Goal: Transaction & Acquisition: Book appointment/travel/reservation

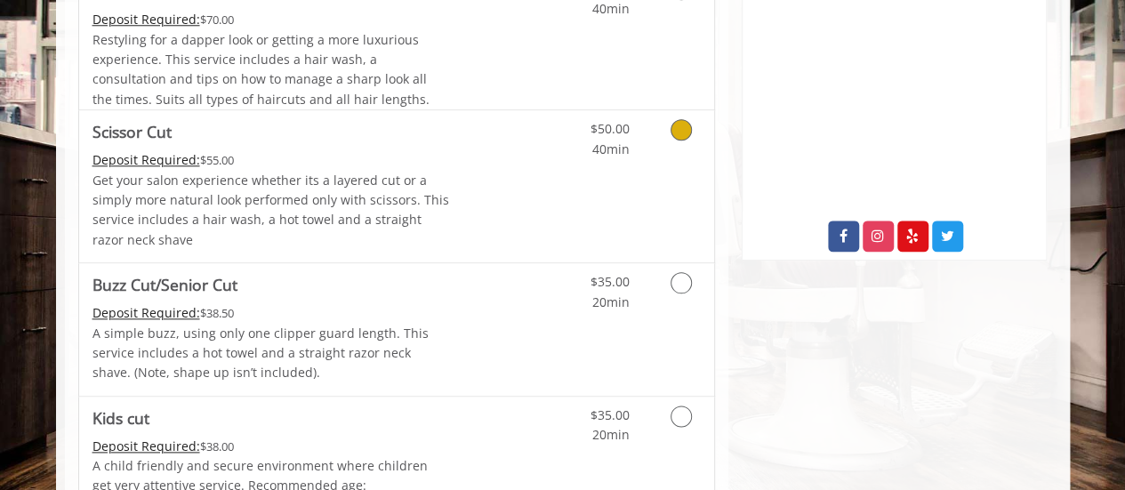
scroll to position [894, 0]
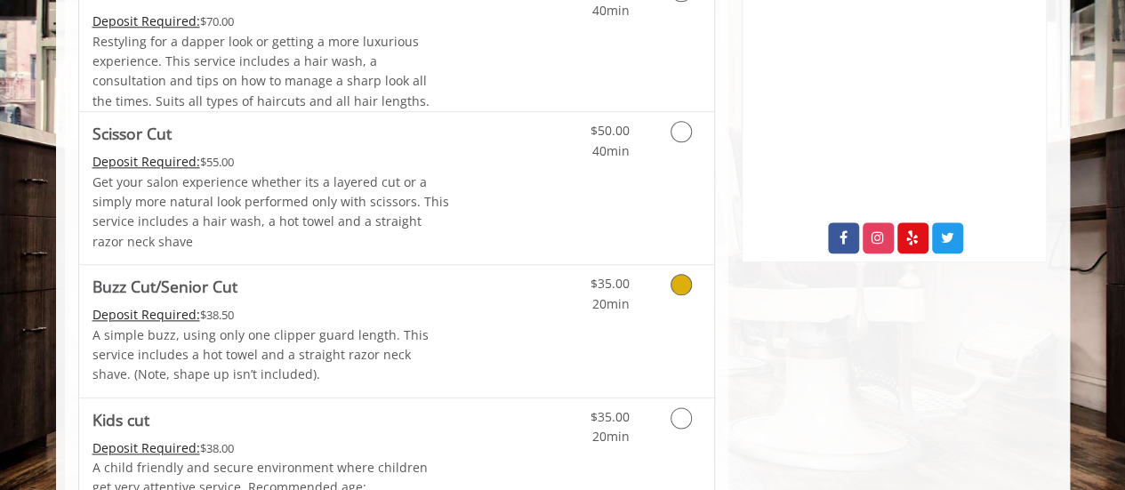
click at [675, 287] on icon "Grooming services" at bounding box center [681, 284] width 21 height 21
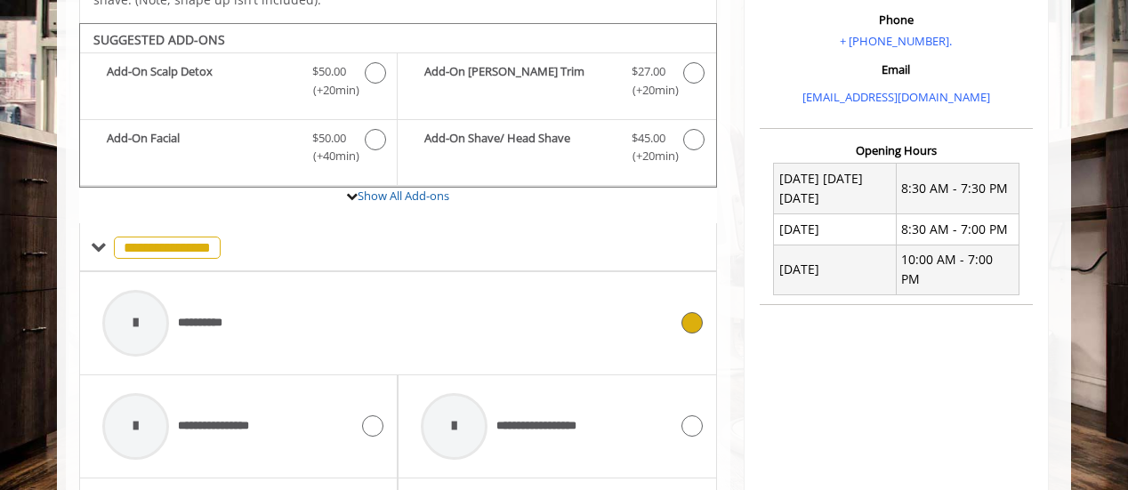
scroll to position [580, 0]
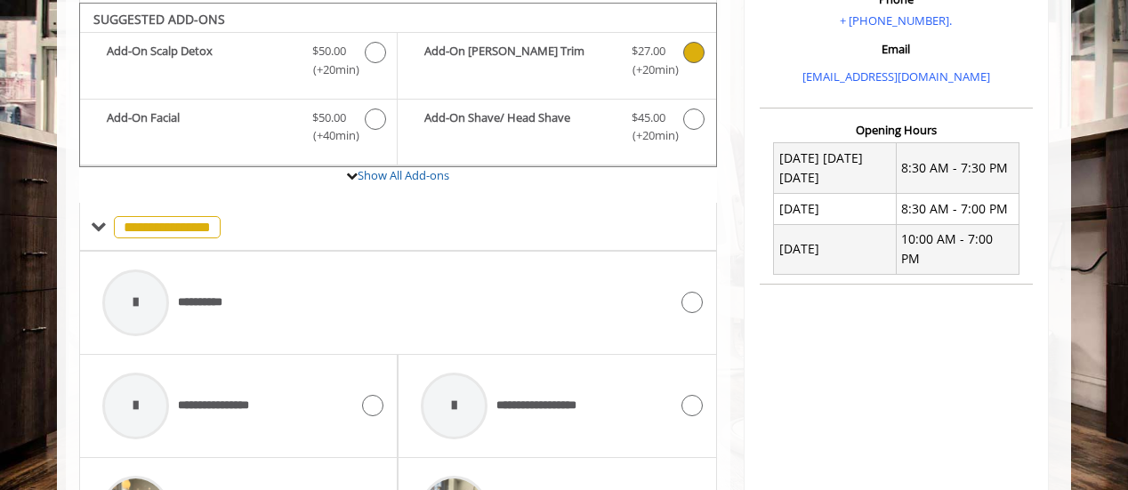
click at [696, 52] on icon "Buzz Cut/Senior Cut Add-onS" at bounding box center [693, 52] width 21 height 21
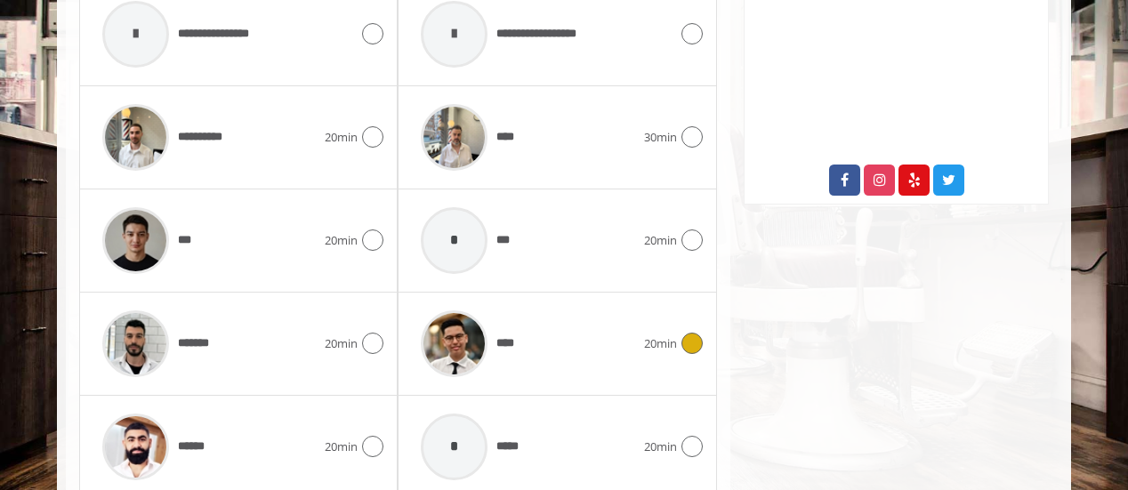
scroll to position [954, 0]
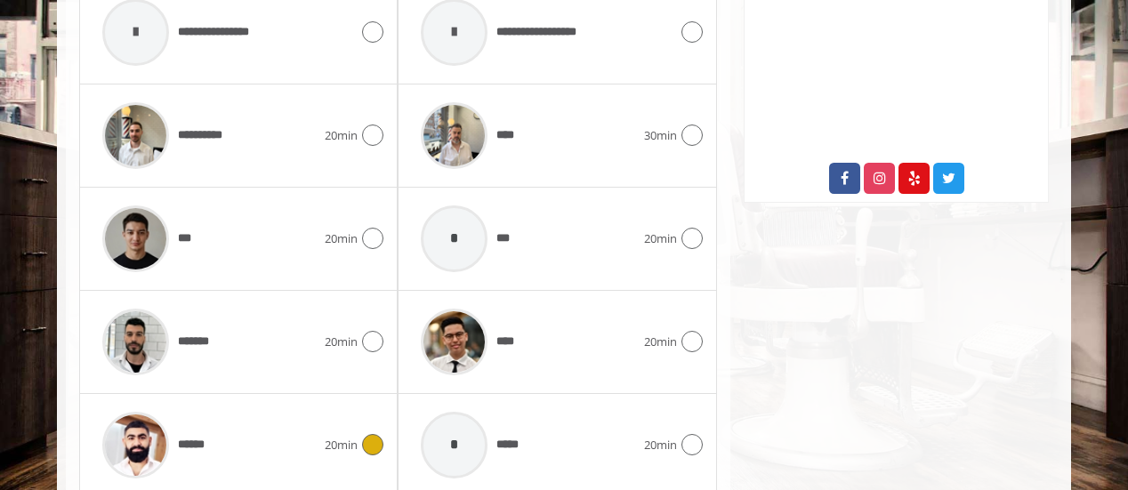
click at [371, 436] on icon at bounding box center [372, 444] width 21 height 21
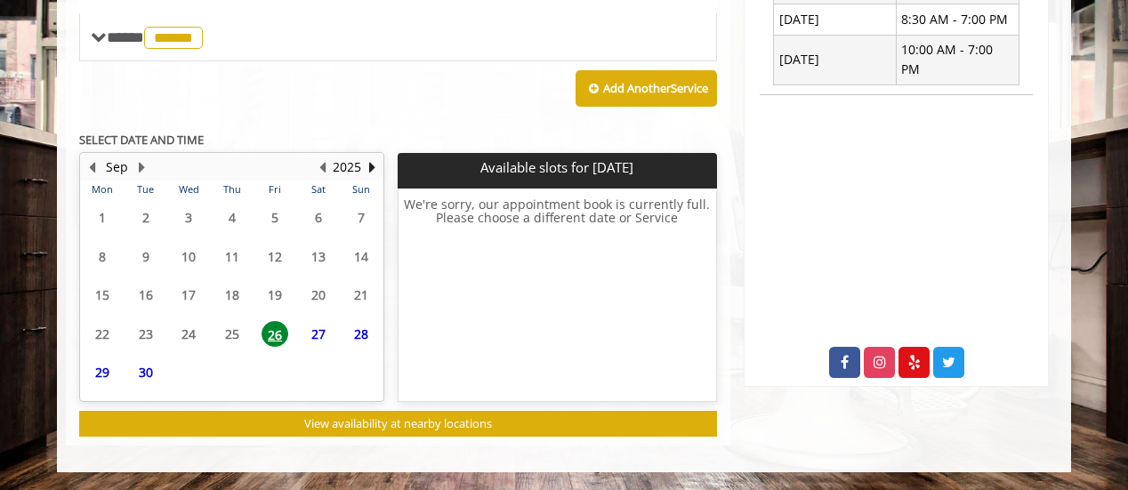
scroll to position [763, 0]
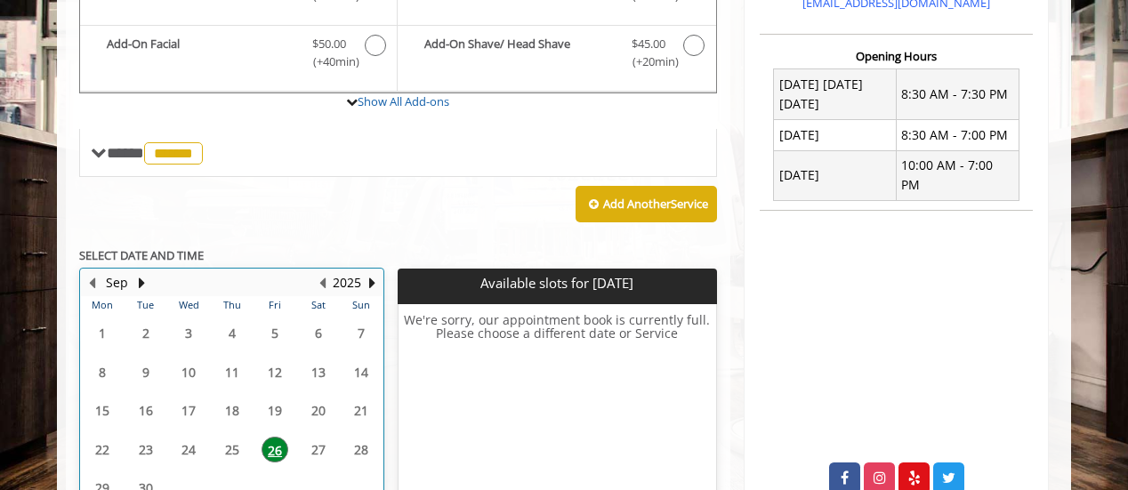
click at [318, 334] on table "Mon Tue Wed Thu Fri Sat Sun 1 2 3 4 5 6 7 8 9 10 11 12 13 14 15 16 17 18 19 20 …" at bounding box center [232, 406] width 302 height 220
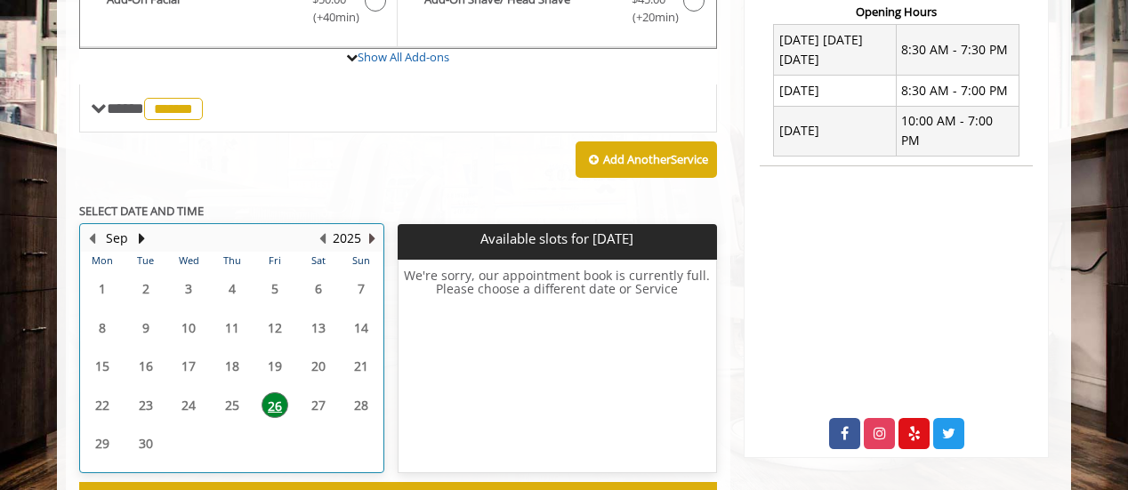
scroll to position [699, 0]
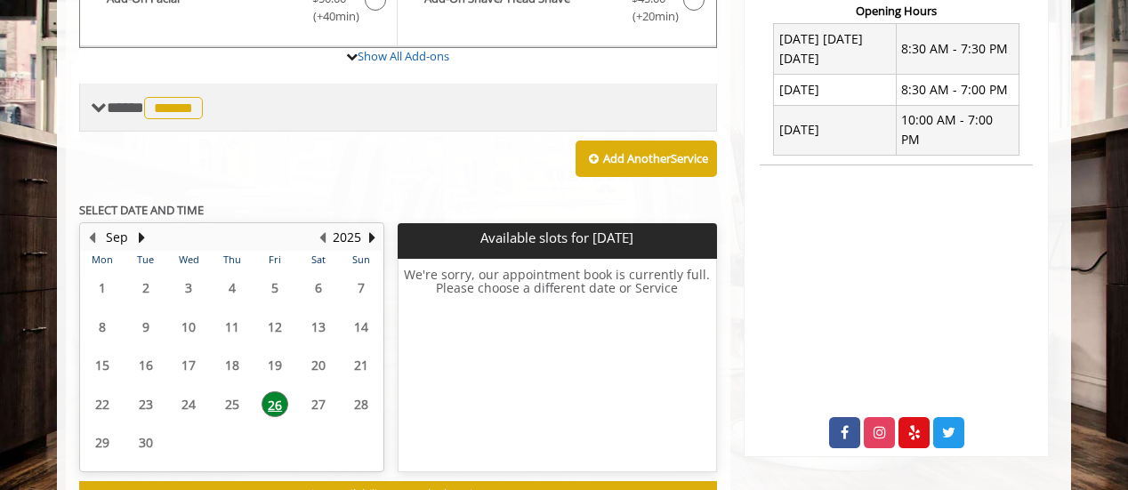
click at [184, 104] on span "******" at bounding box center [173, 108] width 59 height 22
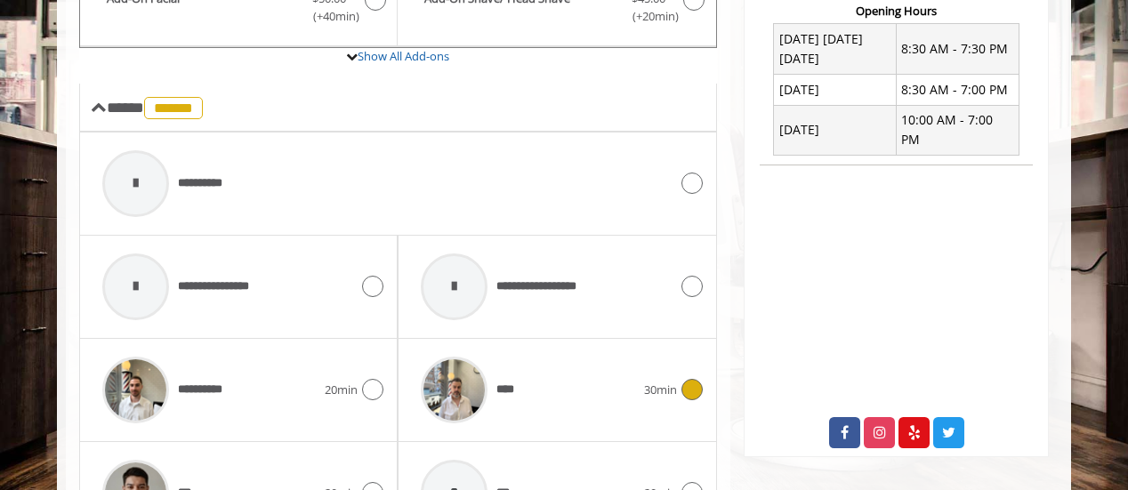
click at [689, 386] on icon at bounding box center [691, 389] width 21 height 21
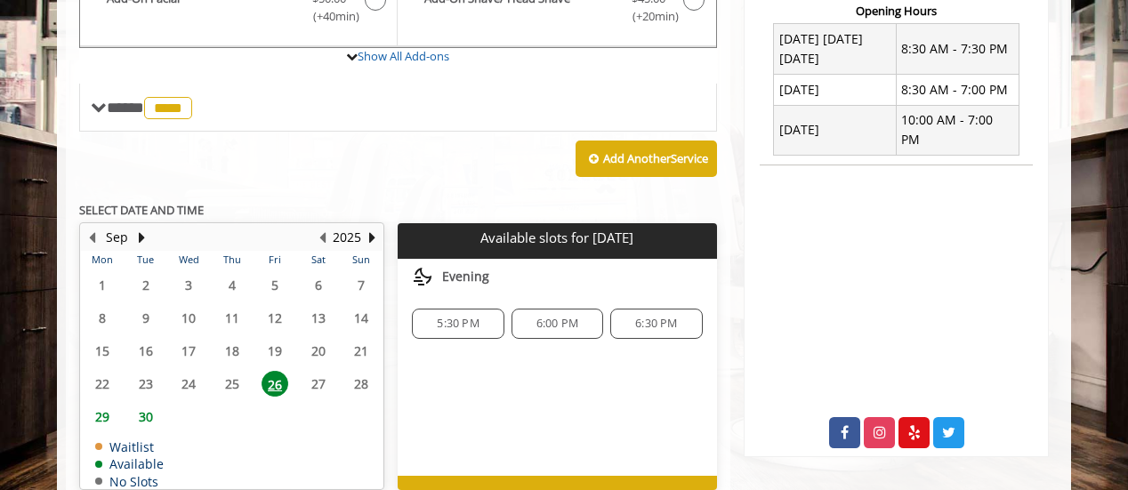
scroll to position [700, 0]
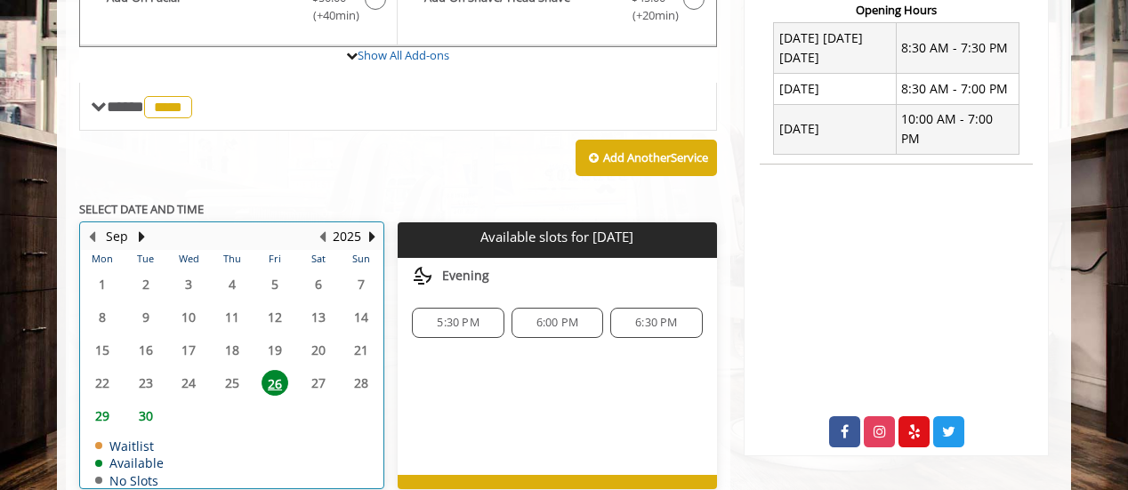
click at [315, 377] on table "Mon Tue Wed Thu Fri Sat Sun 1 2 3 4 5 6 7 8 9 10 11 12 13 14 15 16 17 18 19 20 …" at bounding box center [232, 369] width 302 height 238
click at [238, 375] on table "Mon Tue Wed Thu Fri Sat Sun 1 2 3 4 5 6 7 8 9 10 11 12 13 14 15 16 17 18 19 20 …" at bounding box center [232, 369] width 302 height 238
click at [231, 376] on table "Mon Tue Wed Thu Fri Sat Sun 1 2 3 4 5 6 7 8 9 10 11 12 13 14 15 16 17 18 19 20 …" at bounding box center [232, 369] width 302 height 238
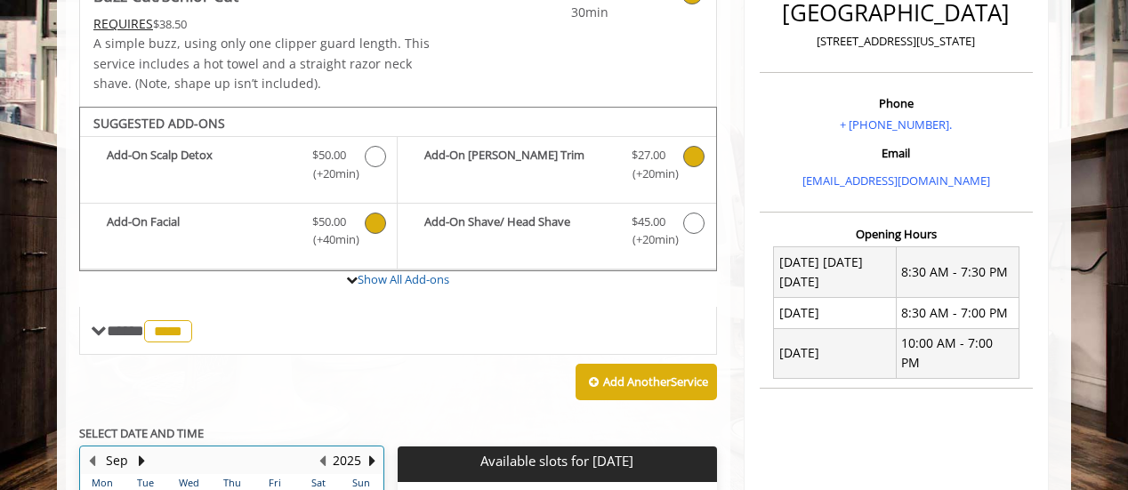
scroll to position [477, 0]
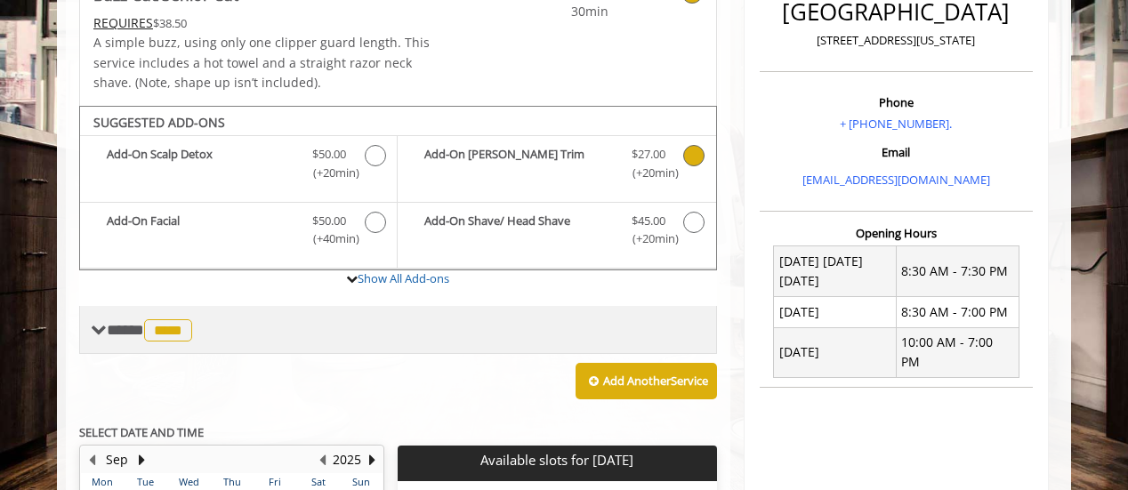
click at [174, 331] on span "****" at bounding box center [168, 330] width 48 height 22
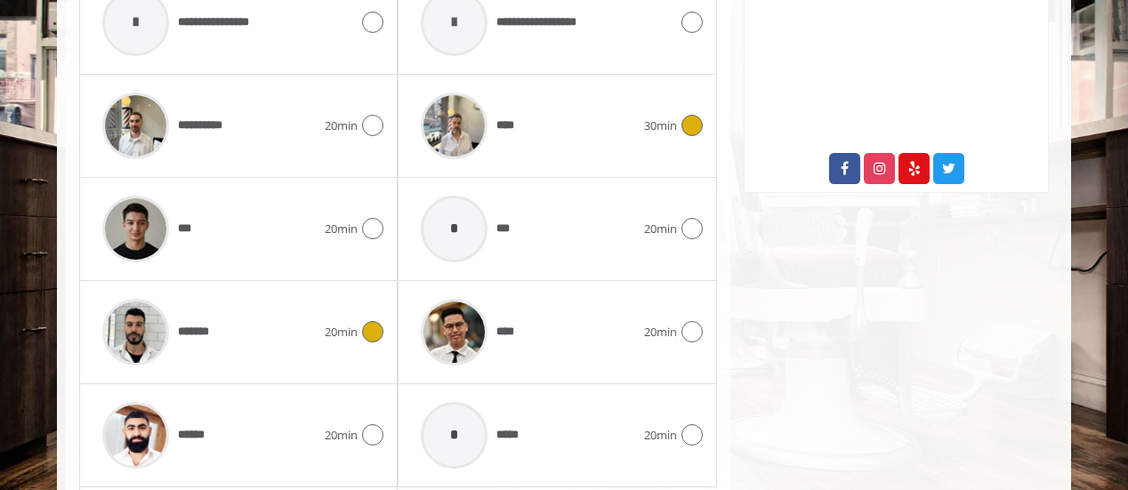
scroll to position [1103, 0]
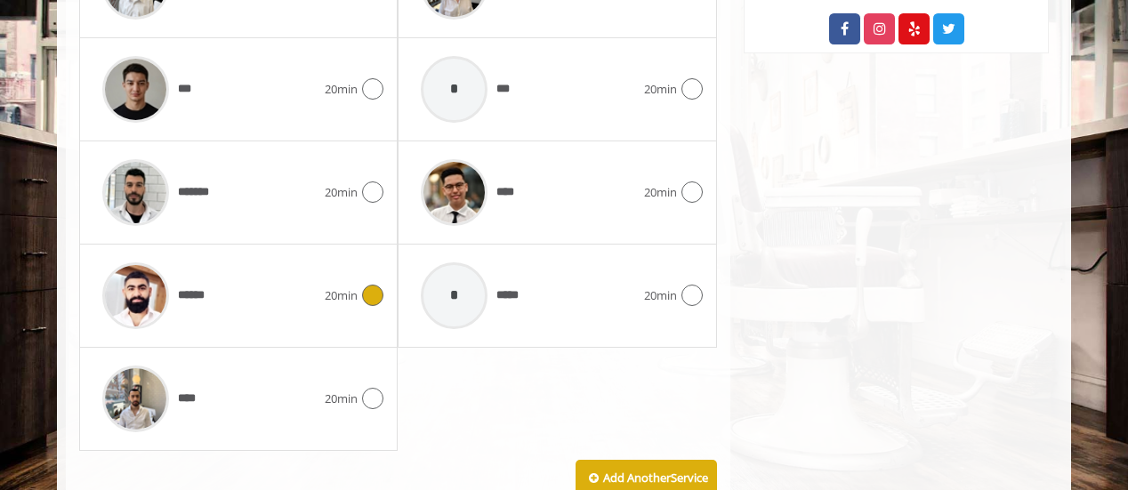
click at [372, 286] on icon at bounding box center [372, 295] width 21 height 21
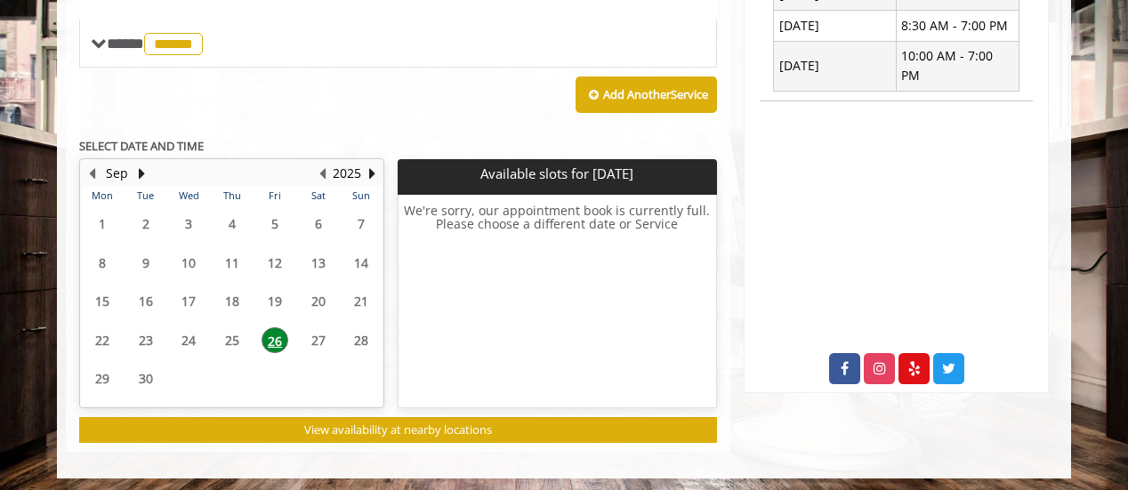
scroll to position [585, 0]
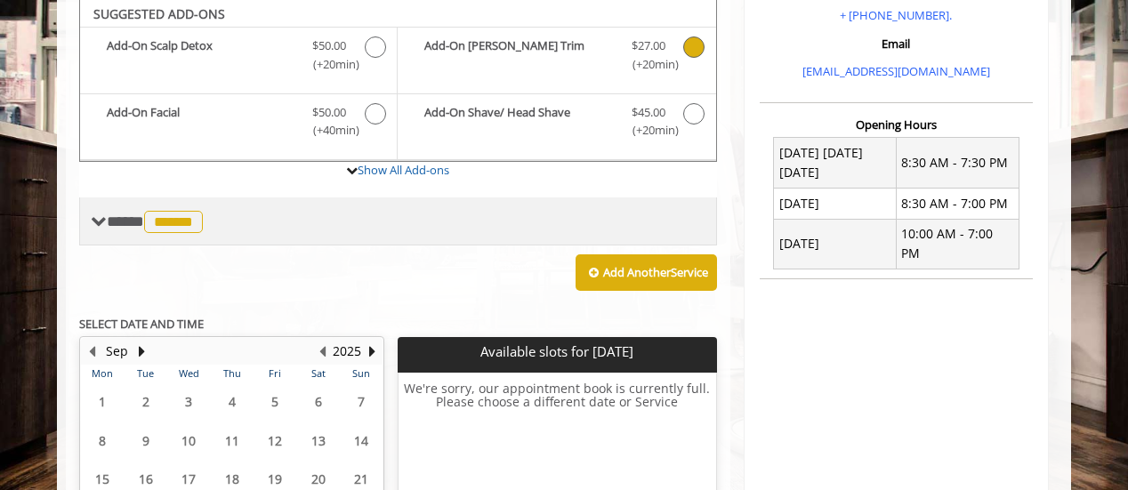
click at [200, 211] on span "******" at bounding box center [173, 222] width 59 height 22
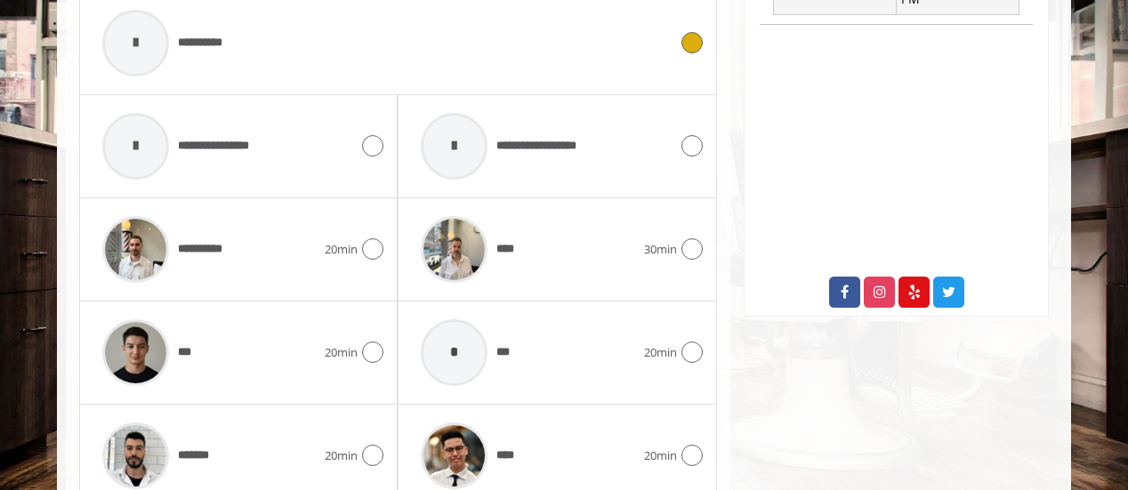
scroll to position [840, 0]
click at [684, 240] on icon at bounding box center [691, 248] width 21 height 21
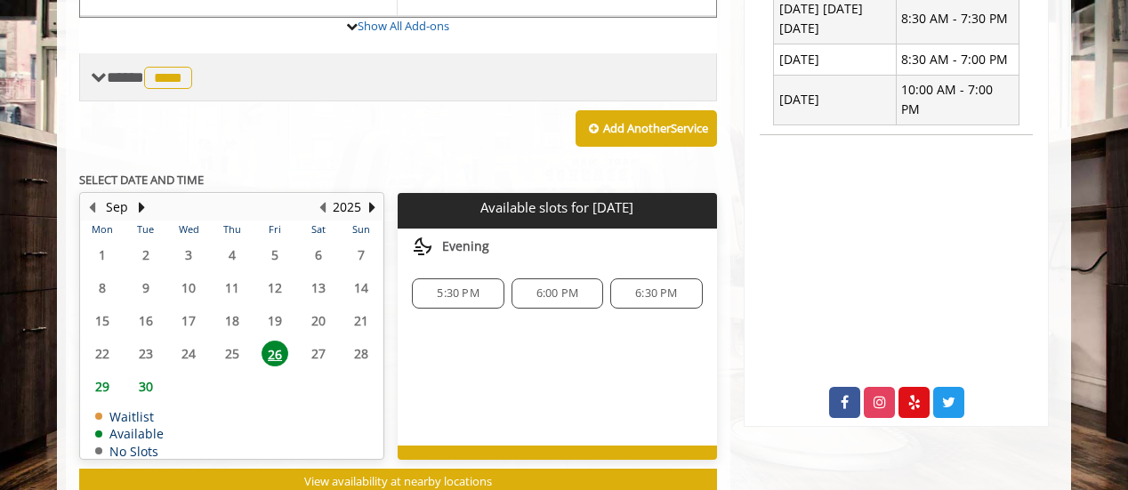
scroll to position [731, 0]
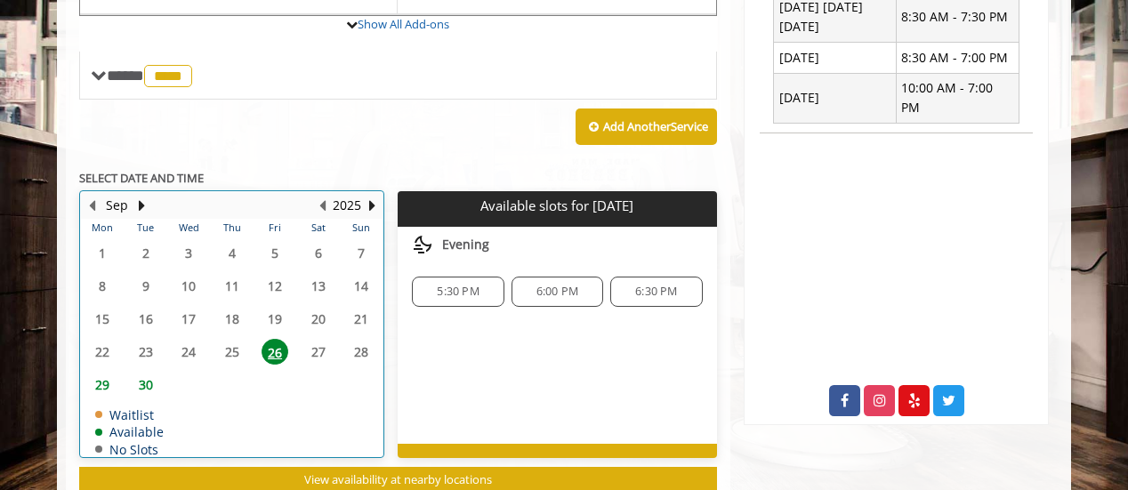
click at [319, 347] on table "Mon Tue Wed Thu Fri Sat Sun 1 2 3 4 5 6 7 8 9 10 11 12 13 14 15 16 17 18 19 20 …" at bounding box center [232, 338] width 302 height 238
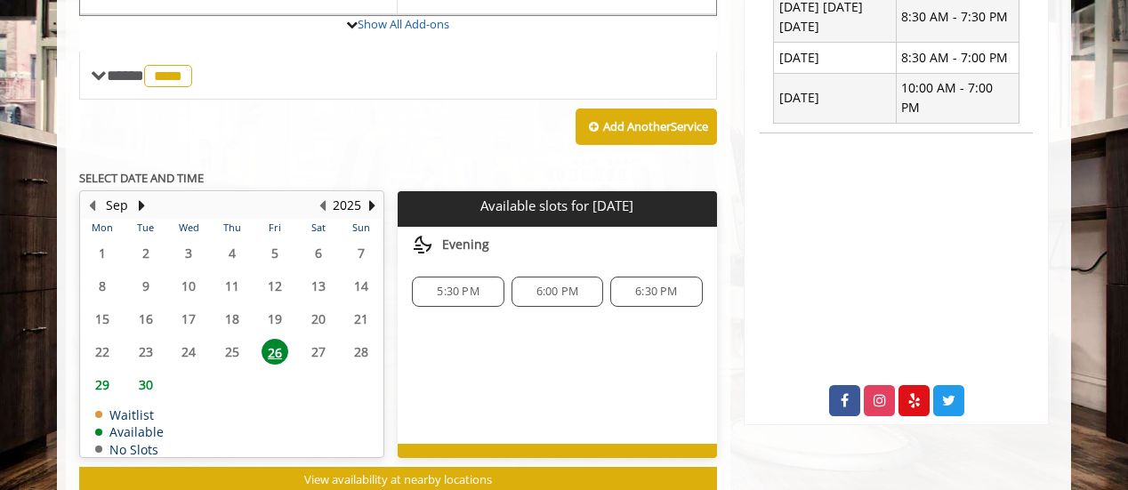
click at [101, 375] on span "29" at bounding box center [102, 385] width 27 height 26
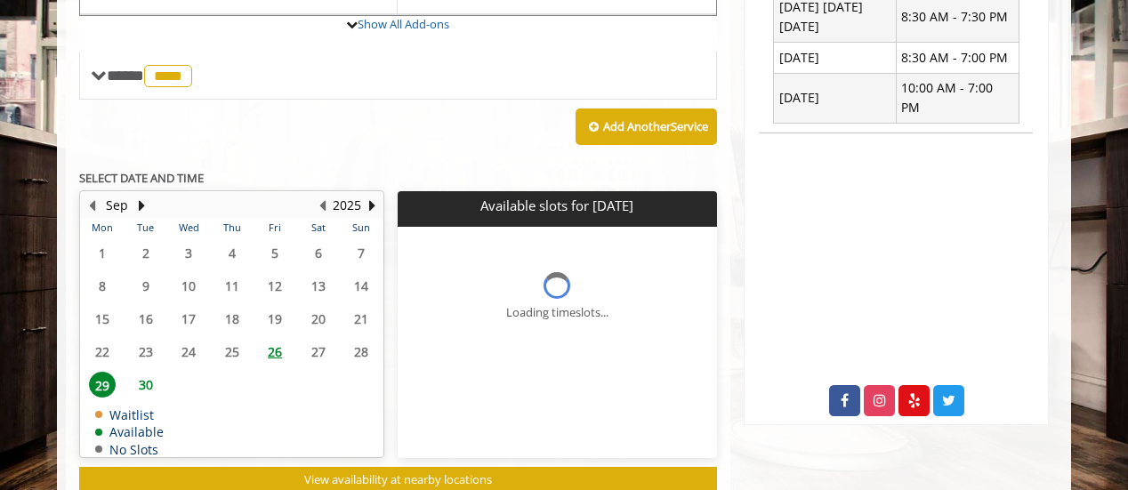
scroll to position [821, 0]
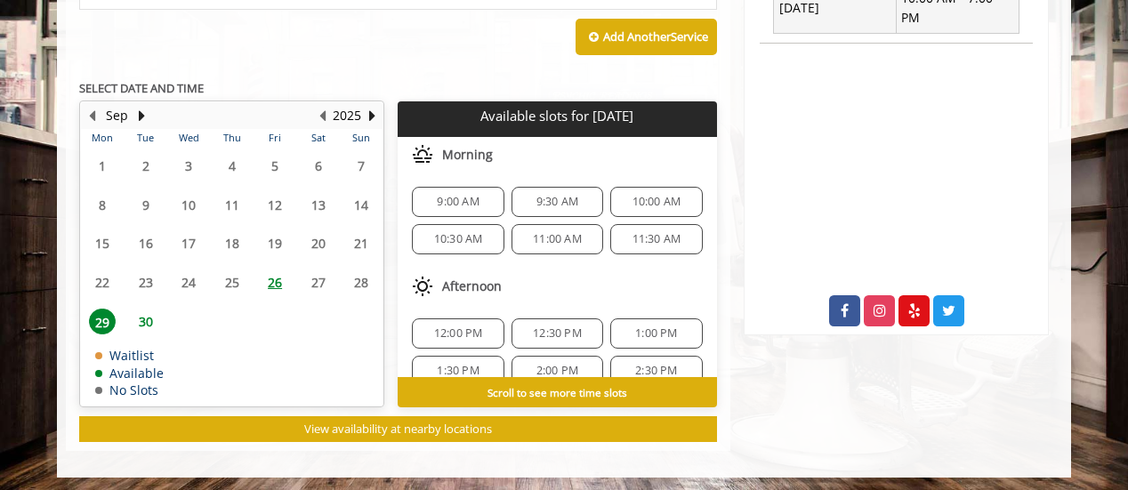
click at [144, 310] on span "30" at bounding box center [146, 322] width 27 height 26
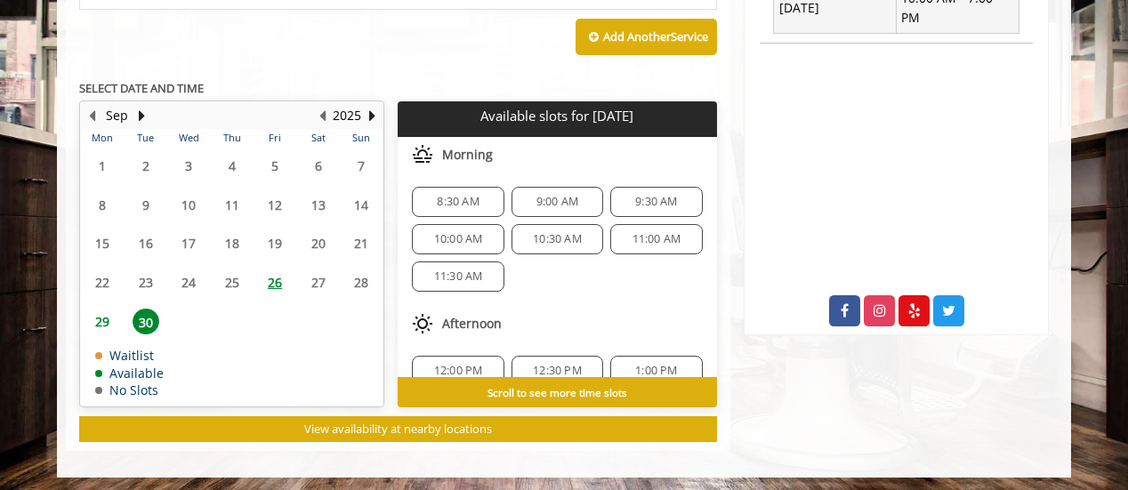
scroll to position [40, 0]
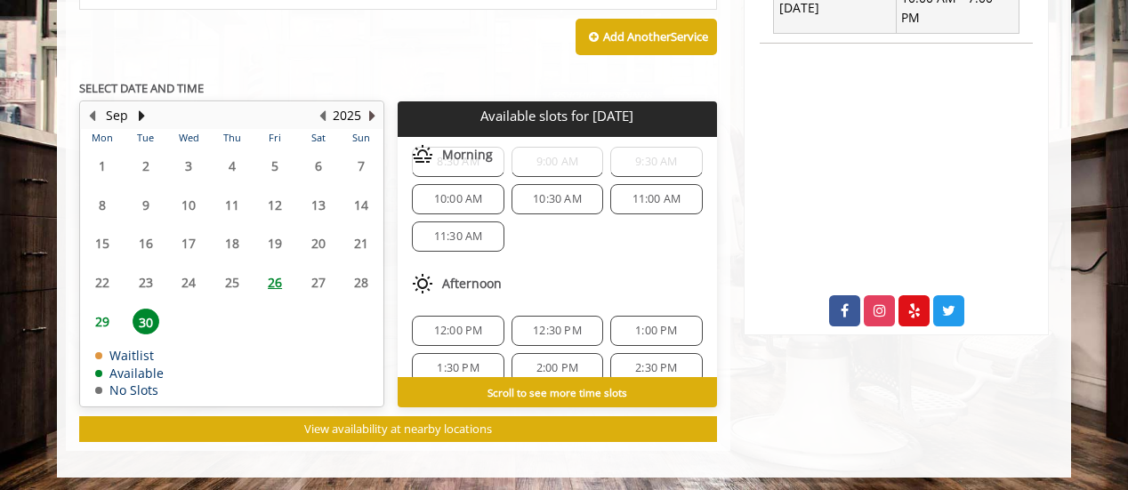
click at [371, 109] on button "Next Year" at bounding box center [372, 116] width 14 height 20
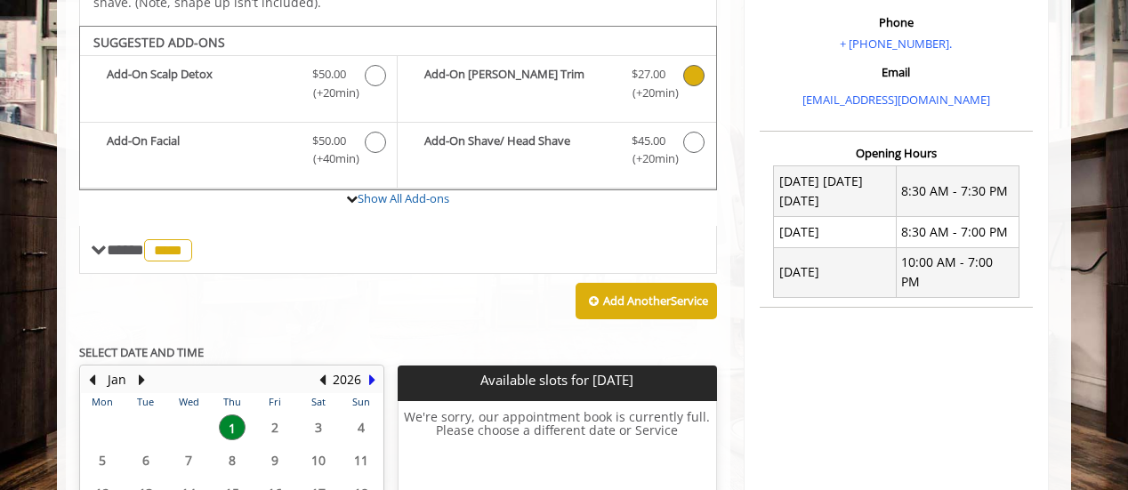
scroll to position [557, 0]
click at [94, 373] on button "Previous Month" at bounding box center [92, 380] width 14 height 20
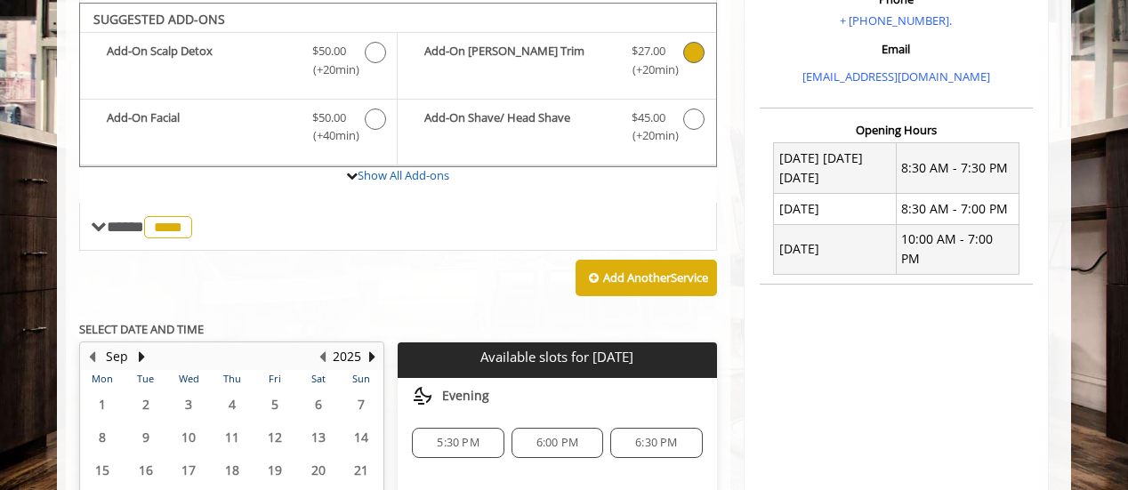
scroll to position [781, 0]
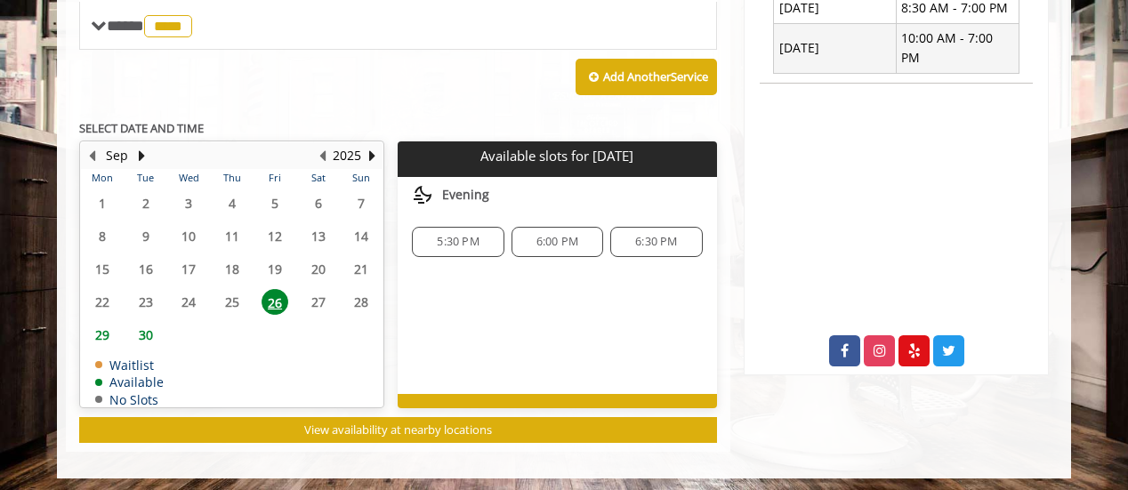
click at [101, 326] on span "29" at bounding box center [102, 335] width 27 height 26
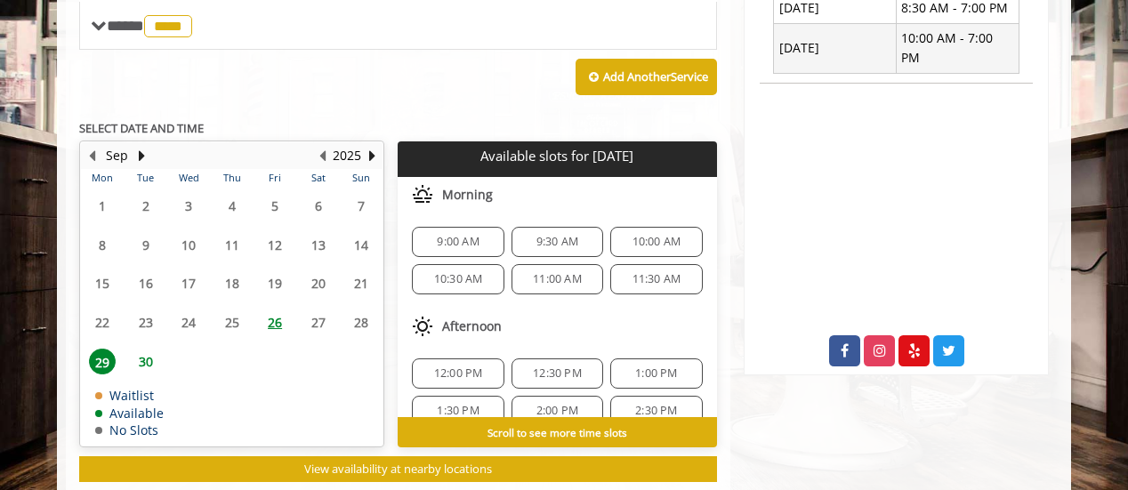
scroll to position [821, 0]
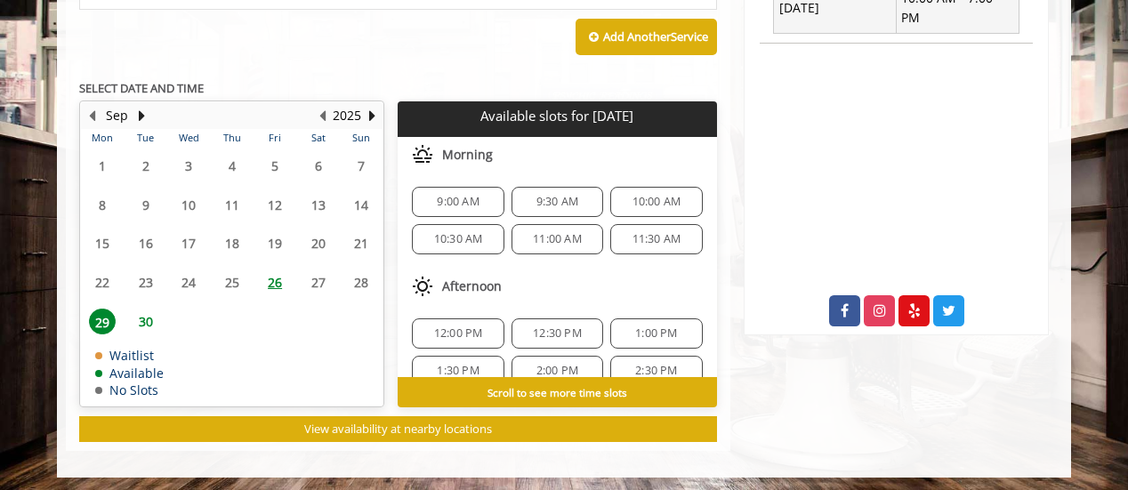
click at [148, 316] on span "30" at bounding box center [146, 322] width 27 height 26
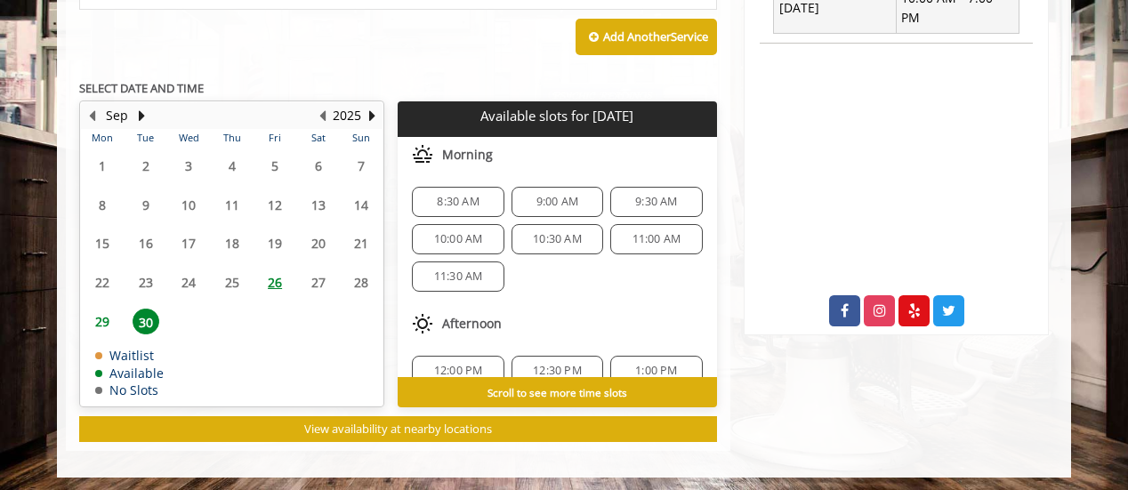
click at [103, 315] on span "29" at bounding box center [102, 322] width 27 height 26
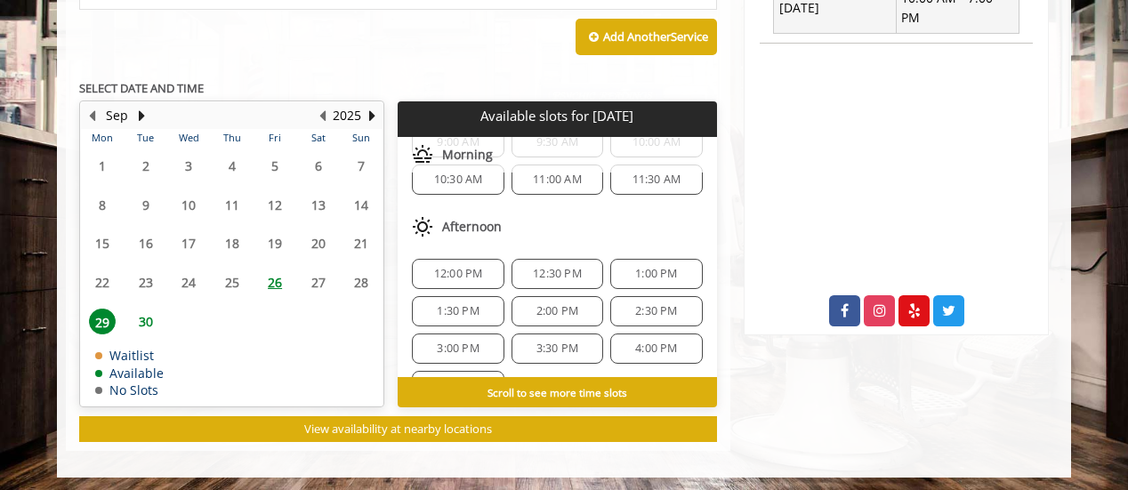
scroll to position [60, 0]
click at [461, 303] on span "1:30 PM" at bounding box center [458, 310] width 42 height 14
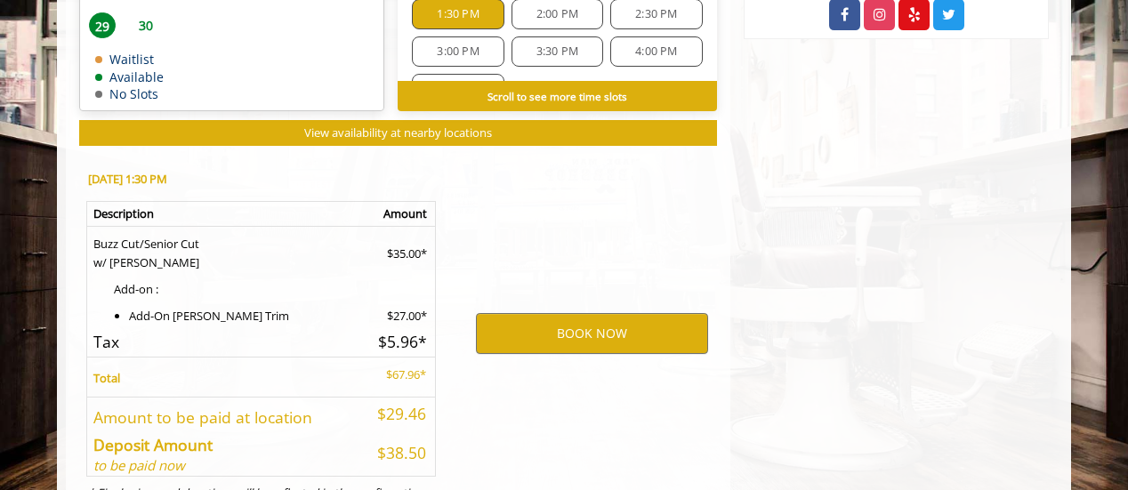
scroll to position [1194, 0]
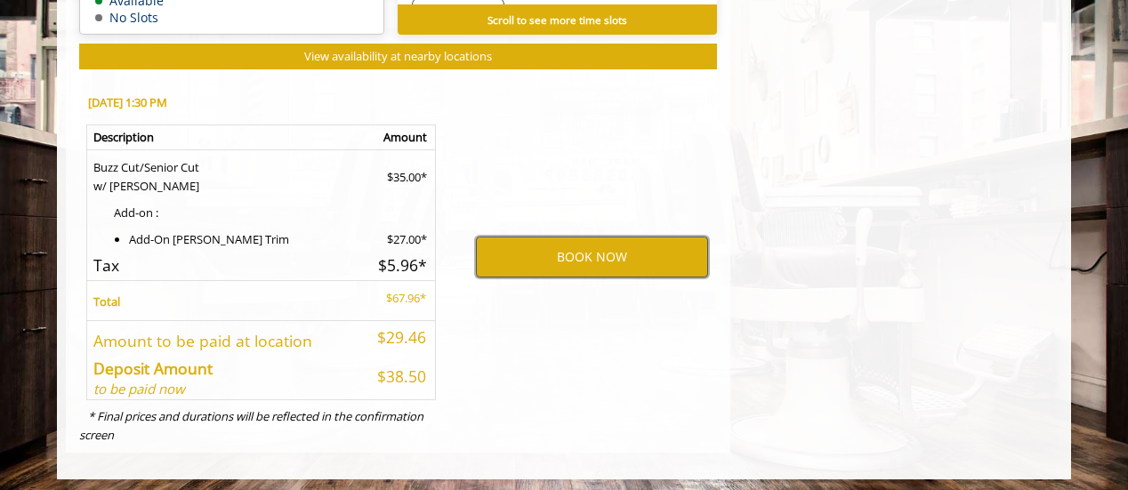
click at [543, 237] on button "BOOK NOW" at bounding box center [592, 257] width 232 height 41
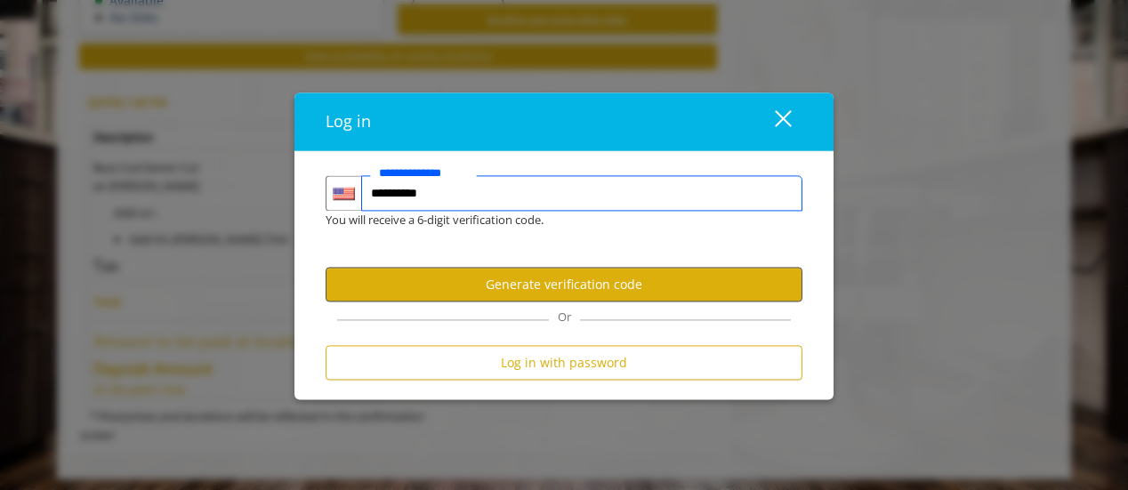
type input "**********"
click at [595, 272] on button "Generate verification code" at bounding box center [564, 285] width 477 height 35
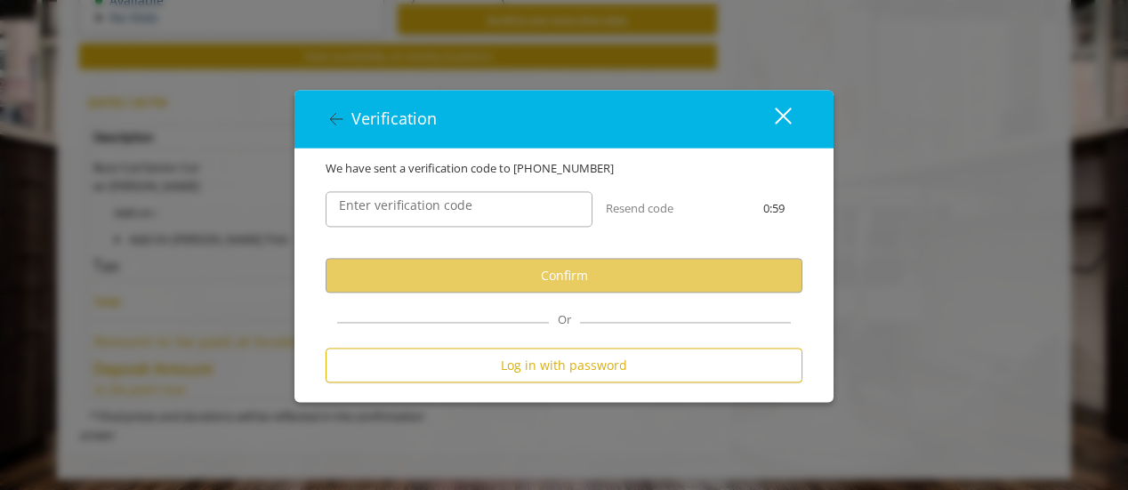
scroll to position [0, 0]
click at [539, 204] on input "Enter verification code" at bounding box center [459, 210] width 267 height 36
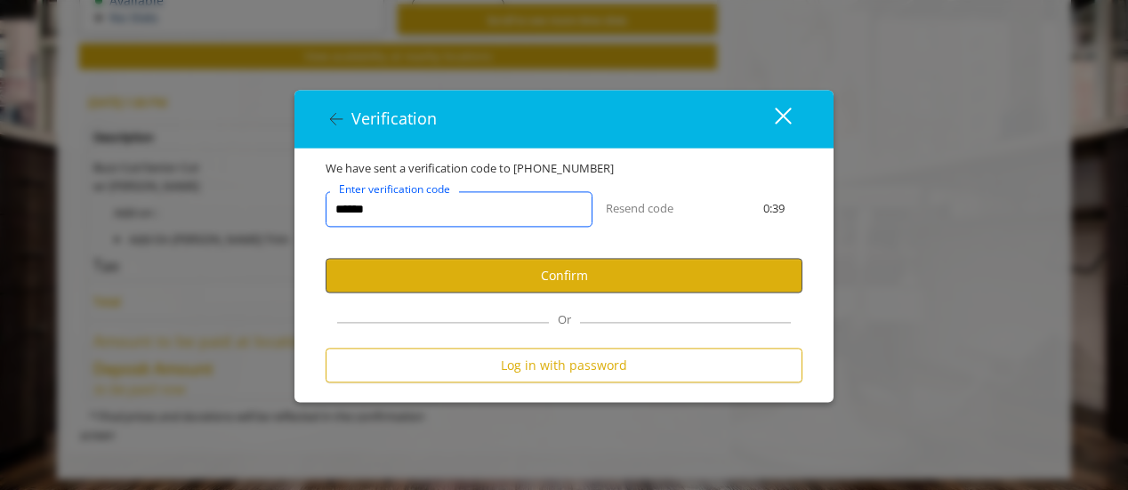
type input "******"
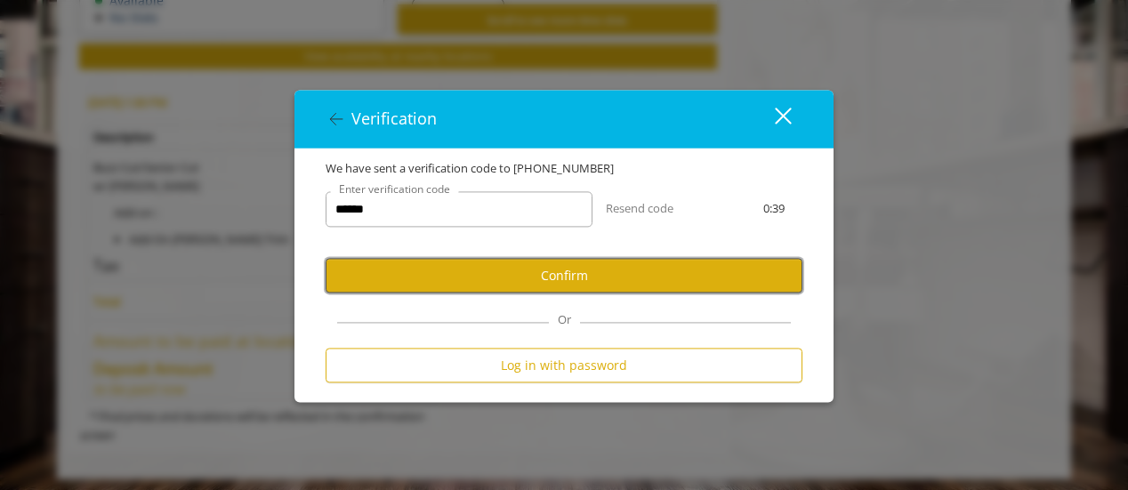
click at [659, 273] on button "Confirm" at bounding box center [564, 276] width 477 height 35
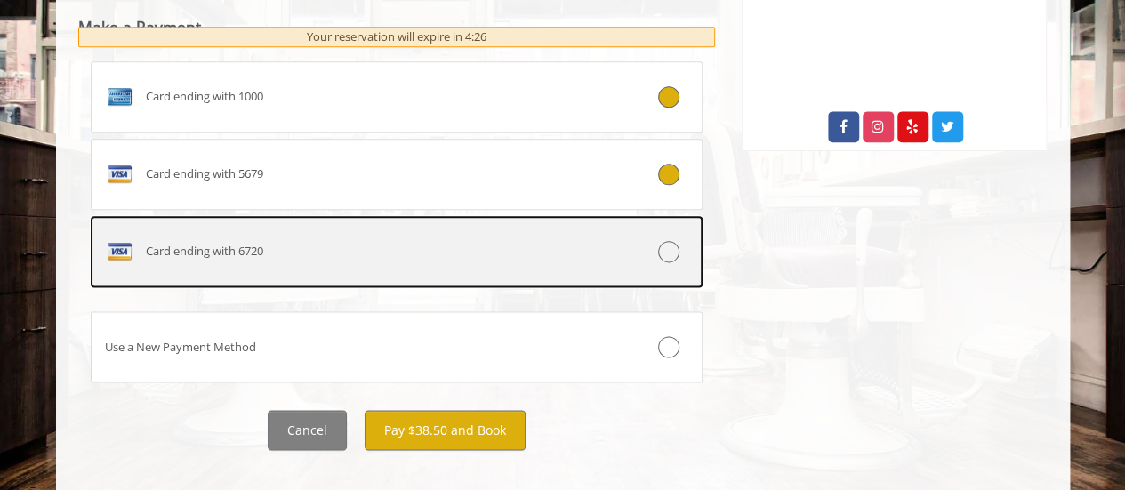
scroll to position [1024, 0]
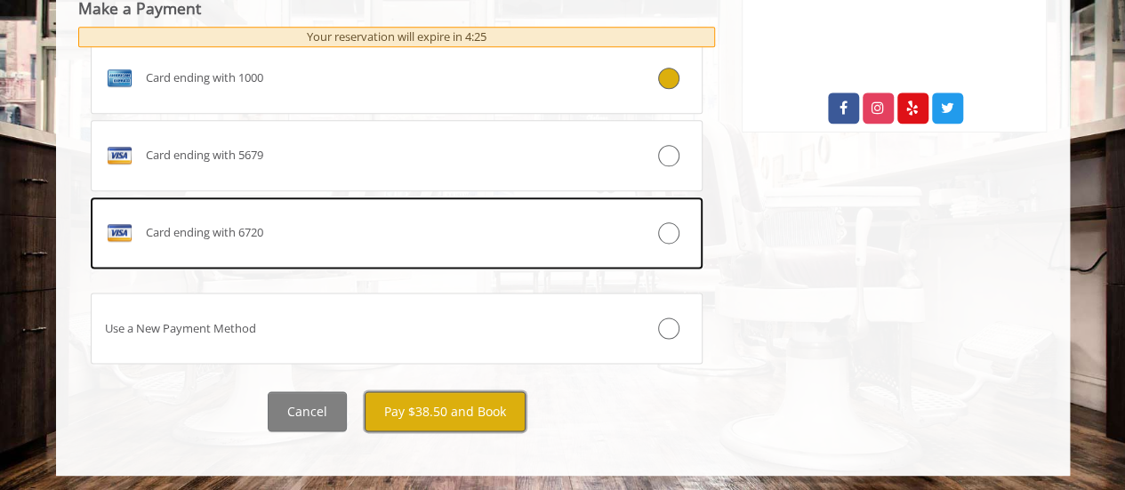
click at [442, 402] on button "Pay $38.50 and Book" at bounding box center [445, 411] width 161 height 40
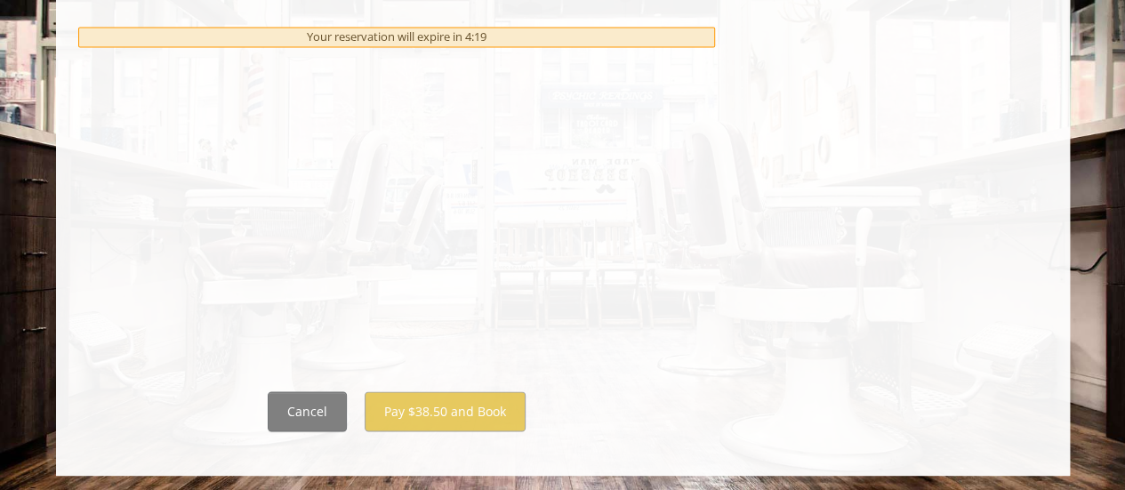
scroll to position [0, 0]
